Goal: Task Accomplishment & Management: Manage account settings

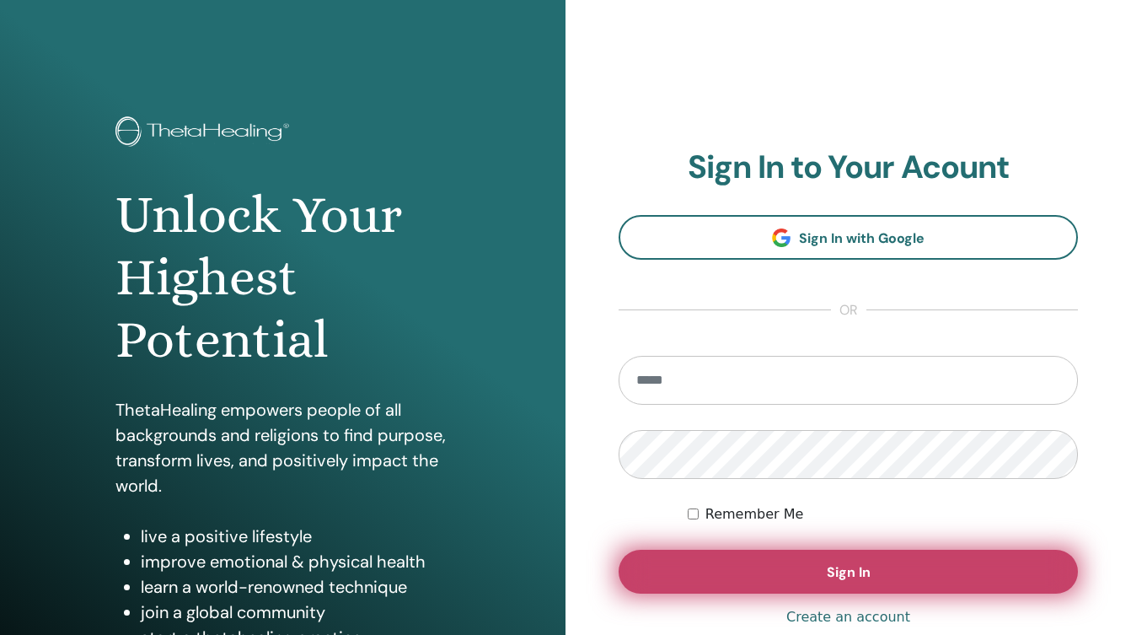
type input "**********"
click at [754, 560] on button "Sign In" at bounding box center [848, 571] width 459 height 44
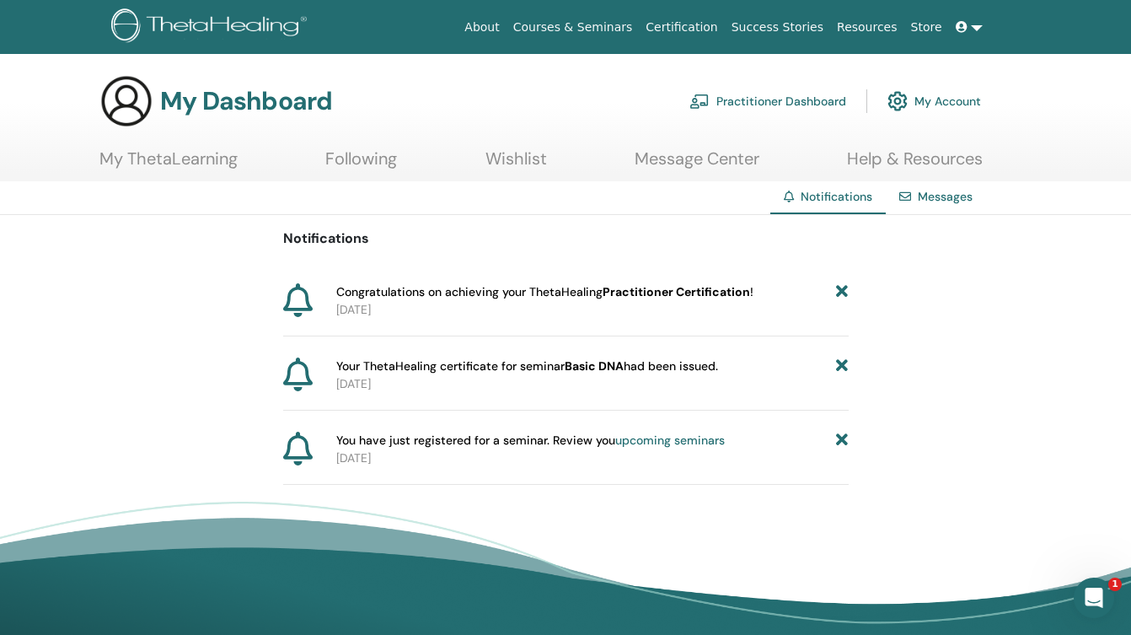
click at [705, 29] on link "Certification" at bounding box center [681, 27] width 85 height 31
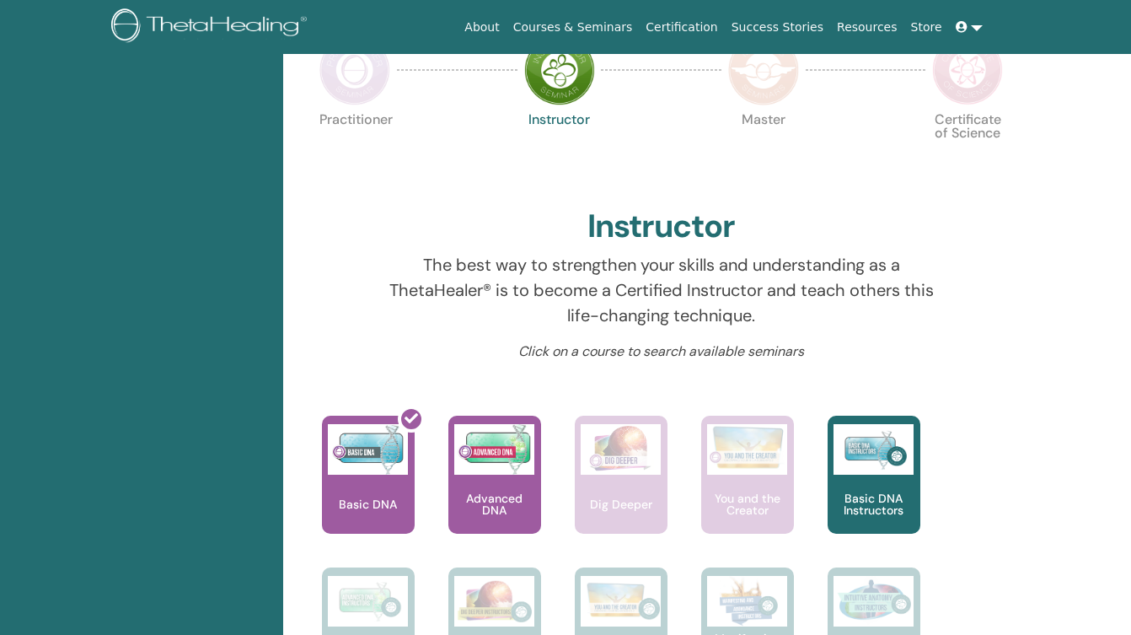
scroll to position [582, 0]
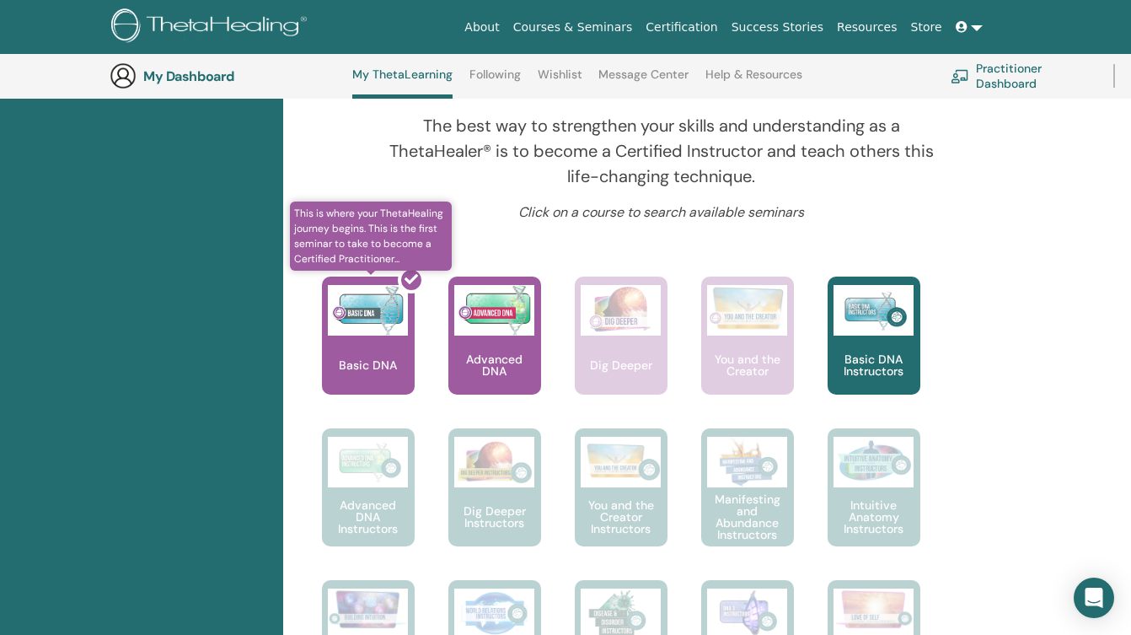
click at [361, 346] on div at bounding box center [378, 342] width 93 height 152
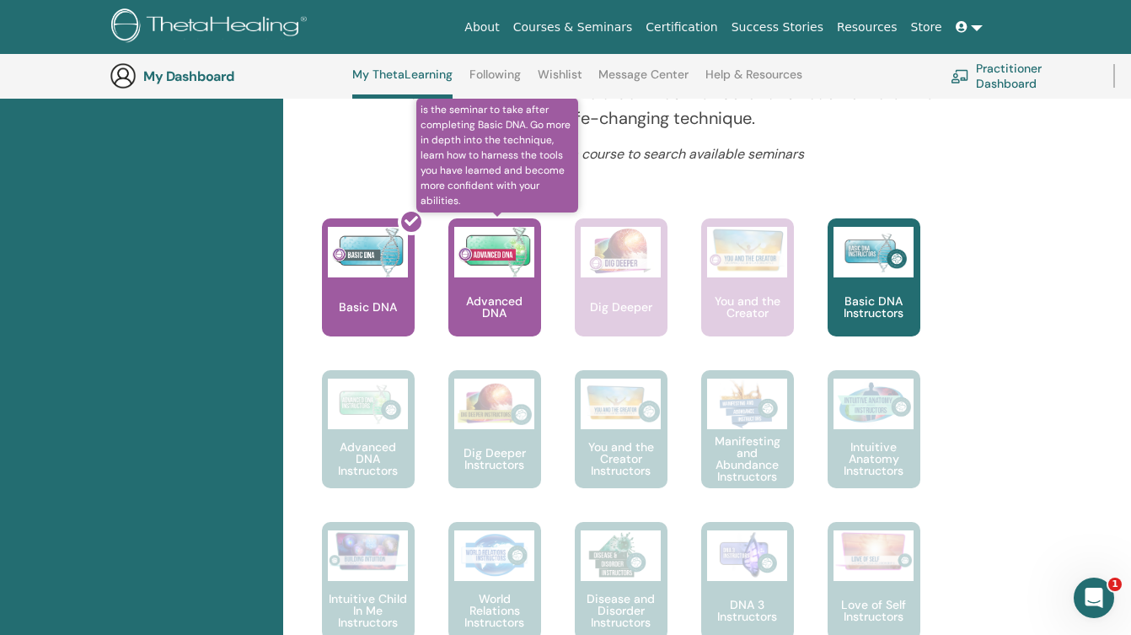
scroll to position [631, 0]
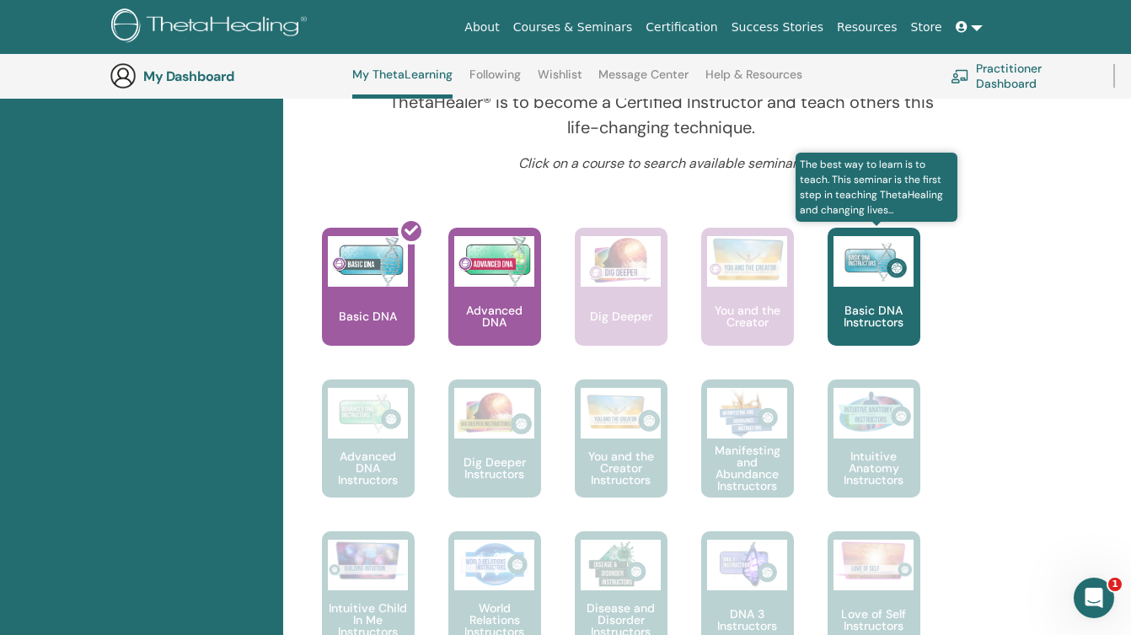
click at [877, 298] on div "Basic DNA Instructors" at bounding box center [874, 287] width 93 height 118
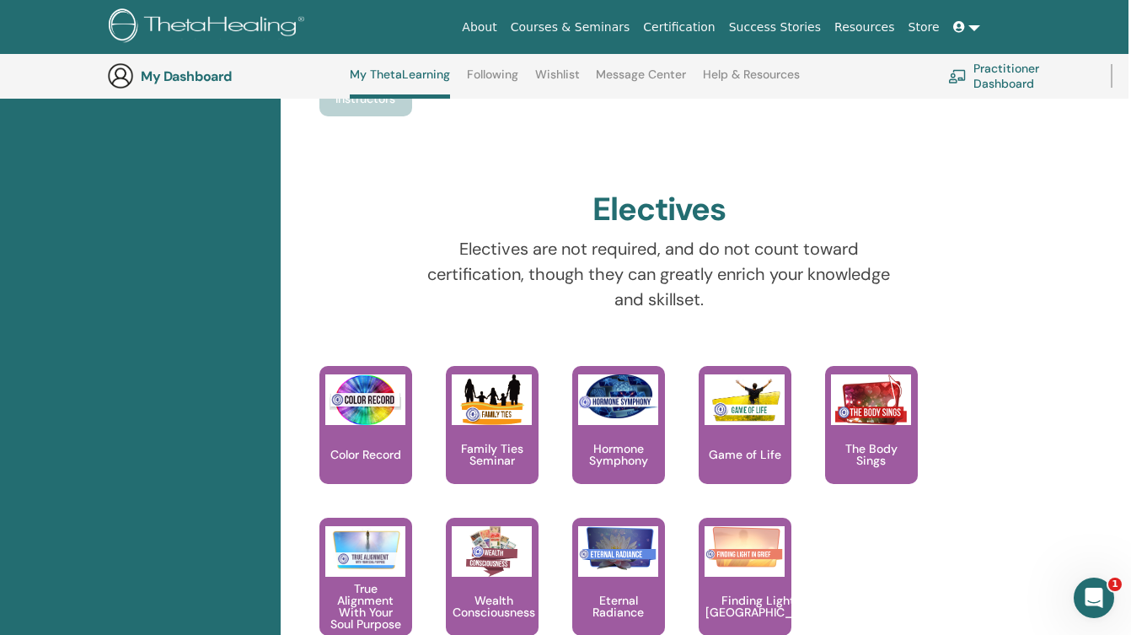
scroll to position [1621, 3]
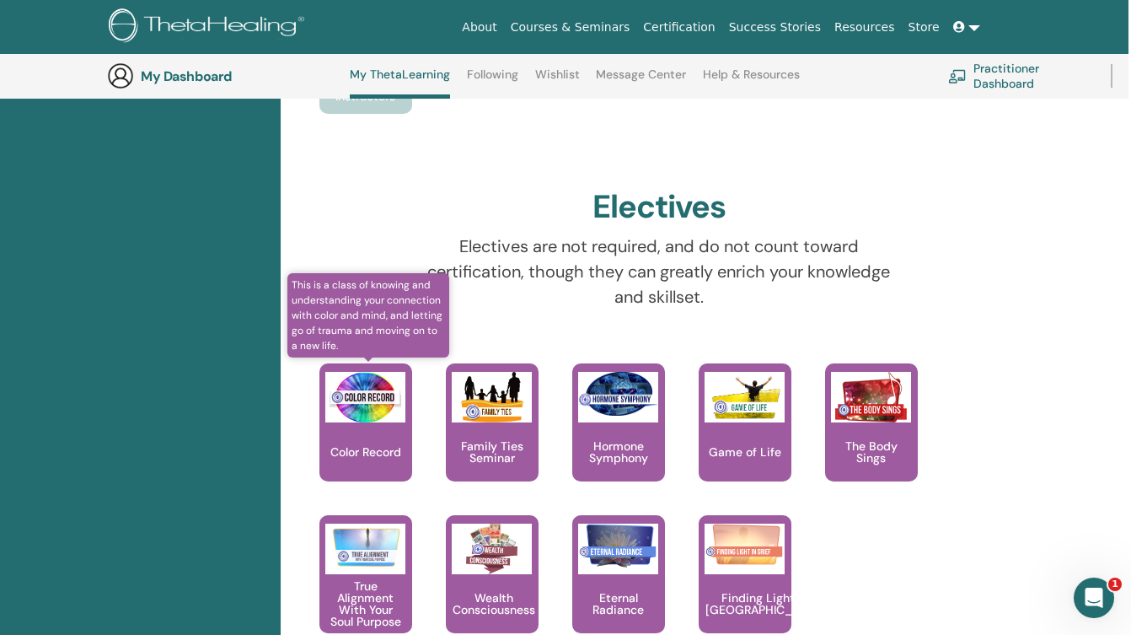
click at [385, 404] on img at bounding box center [365, 397] width 80 height 51
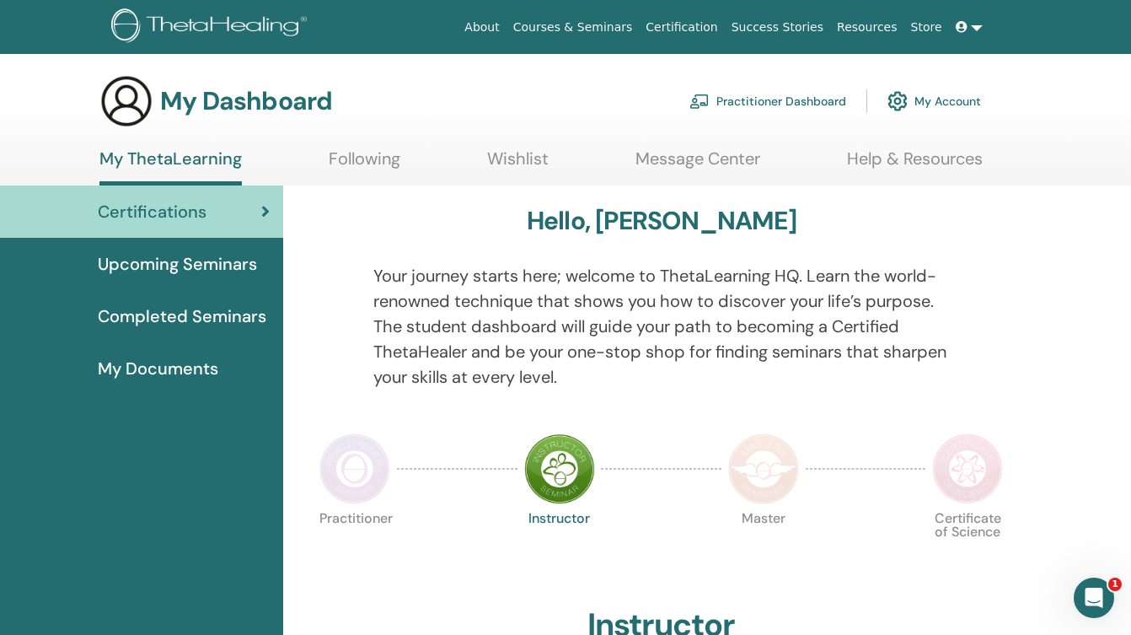
click at [232, 310] on span "Completed Seminars" at bounding box center [182, 315] width 169 height 25
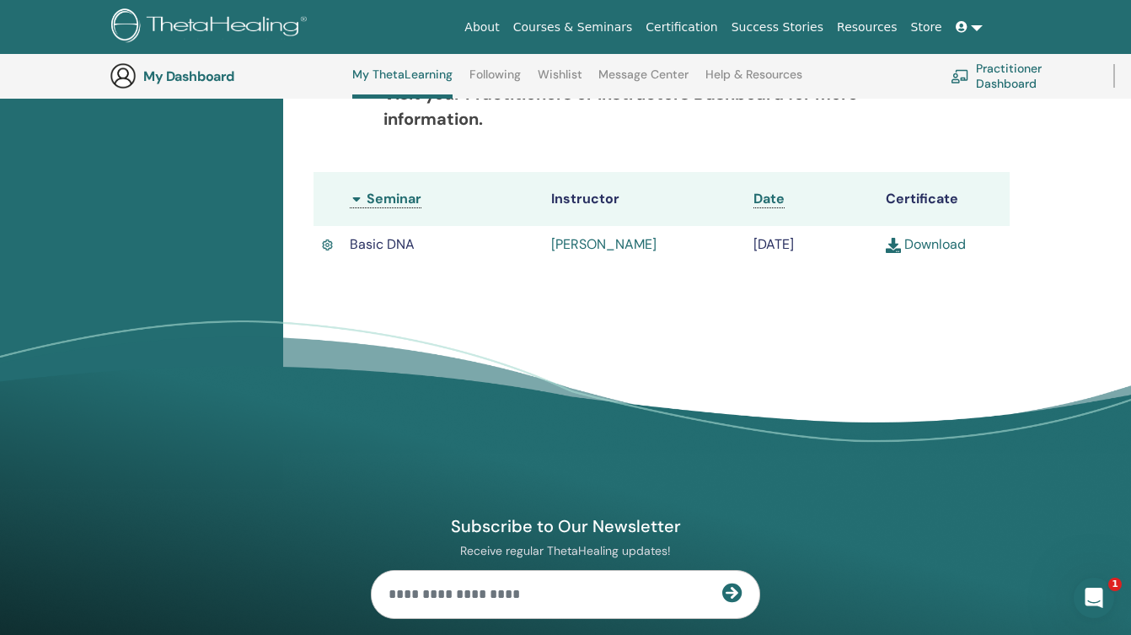
scroll to position [416, 0]
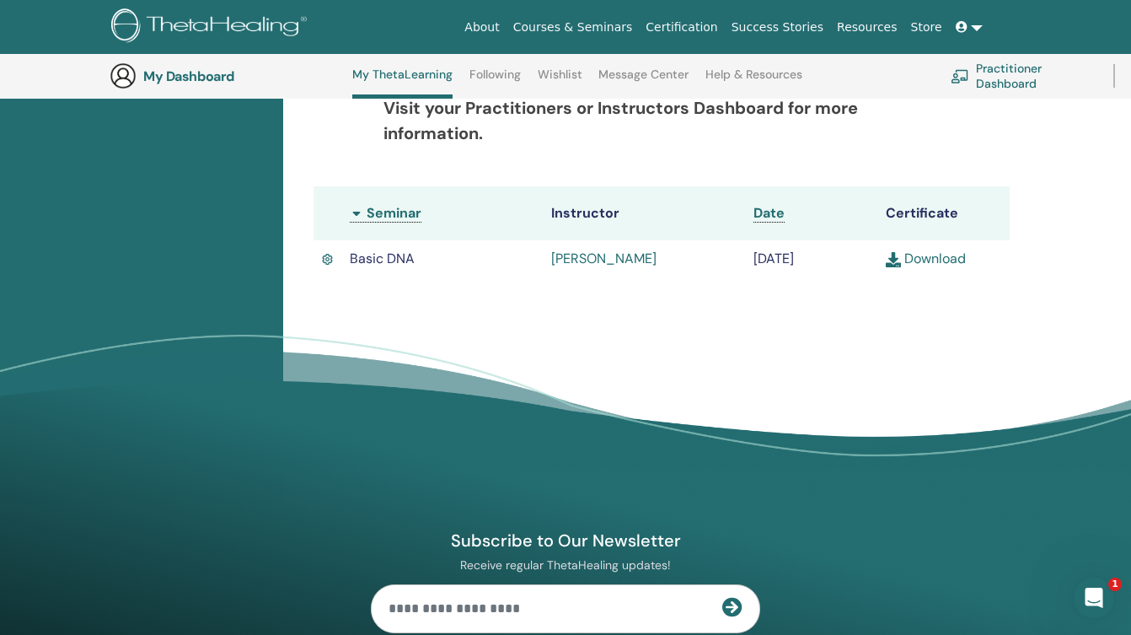
click at [920, 266] on link "Download" at bounding box center [926, 258] width 80 height 18
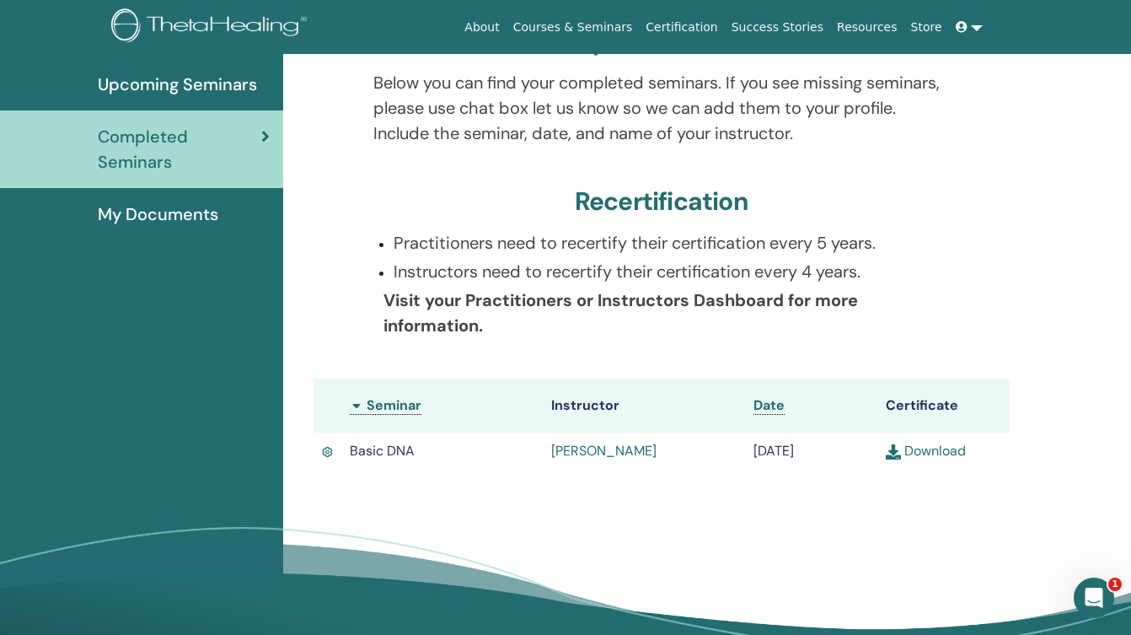
scroll to position [0, 0]
